Goal: Task Accomplishment & Management: Complete application form

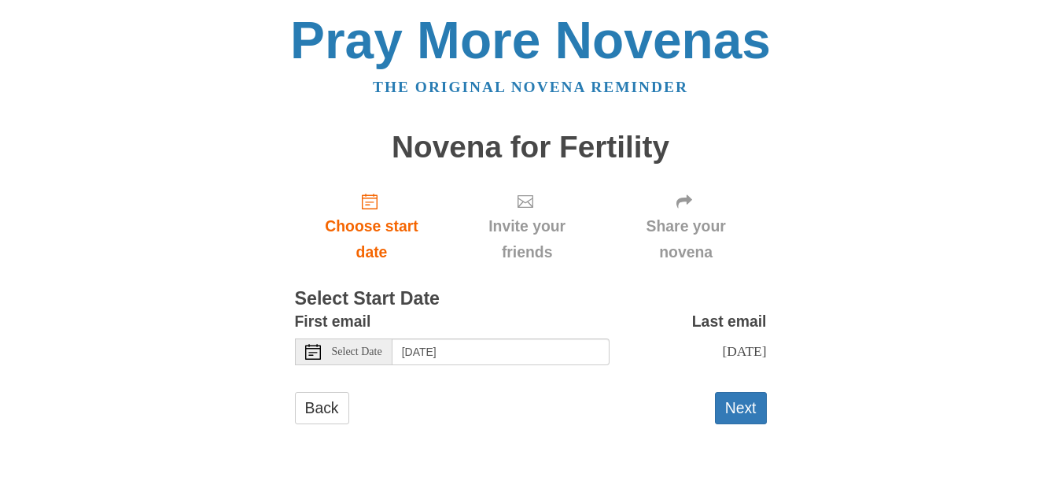
click at [308, 351] on icon at bounding box center [313, 352] width 16 height 16
click at [739, 408] on button "Next" at bounding box center [741, 408] width 52 height 32
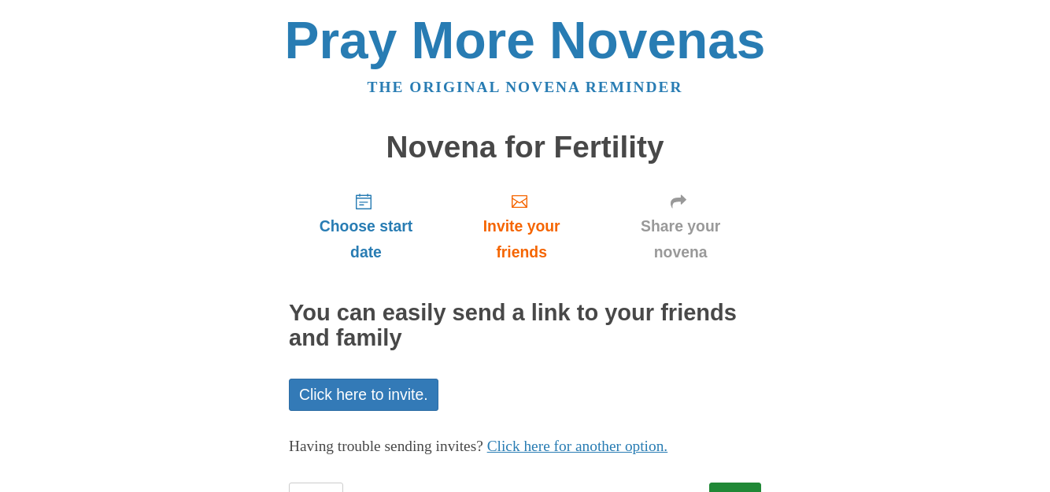
scroll to position [68, 0]
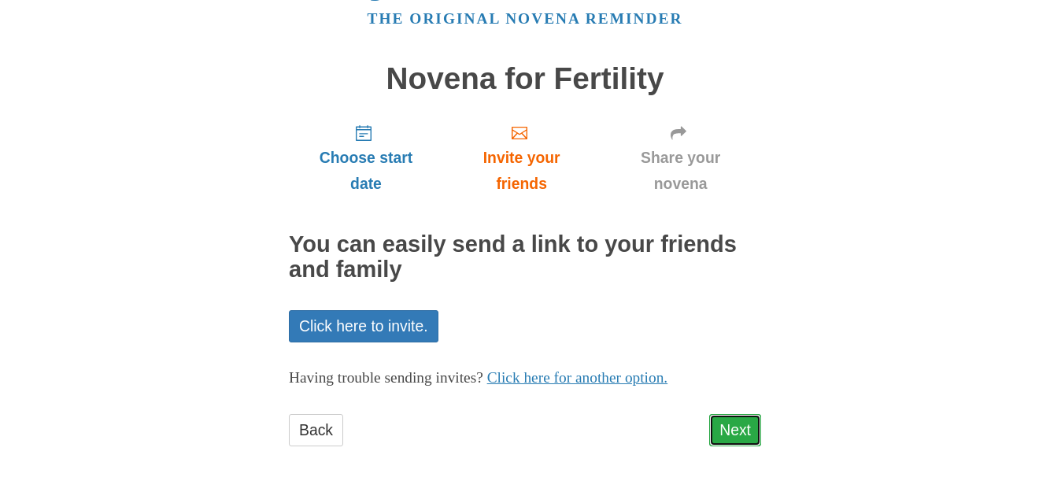
click at [736, 431] on link "Next" at bounding box center [735, 430] width 52 height 32
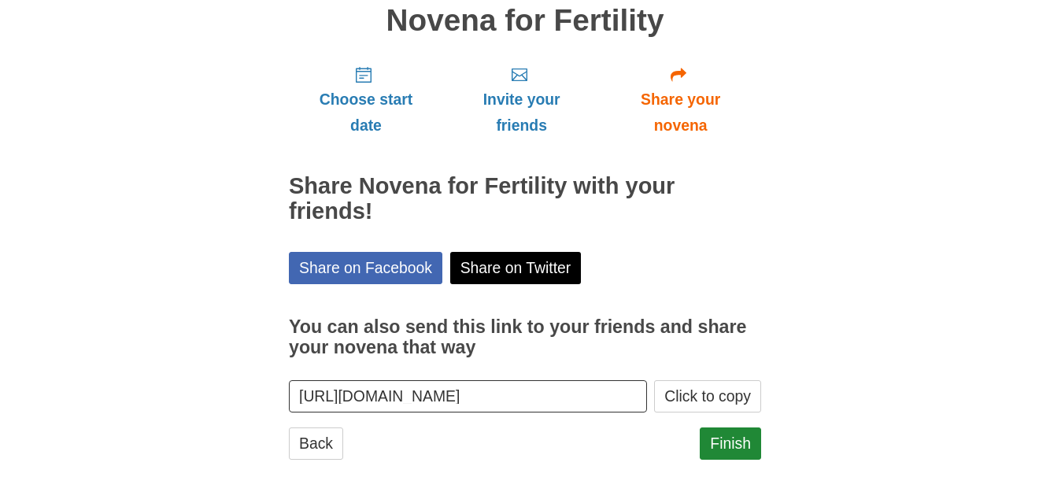
scroll to position [140, 0]
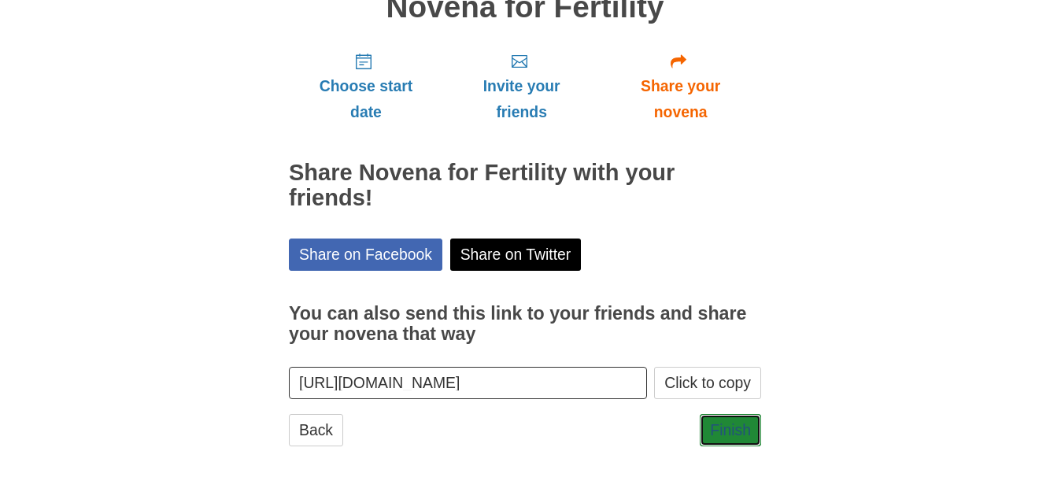
click at [736, 430] on link "Finish" at bounding box center [729, 430] width 61 height 32
